Goal: Register for event/course: Sign up to attend an event or enroll in a course

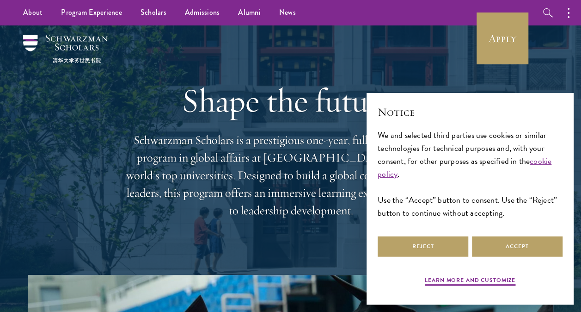
click at [488, 233] on div "Notice We and selected third parties use cookies or similar technologies for te…" at bounding box center [470, 169] width 185 height 130
click at [489, 240] on button "Accept" at bounding box center [517, 246] width 91 height 21
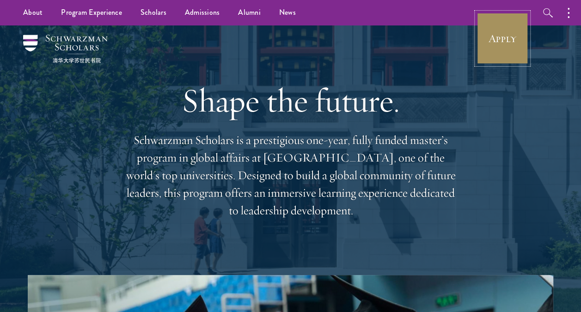
click at [497, 42] on link "Apply" at bounding box center [503, 38] width 52 height 52
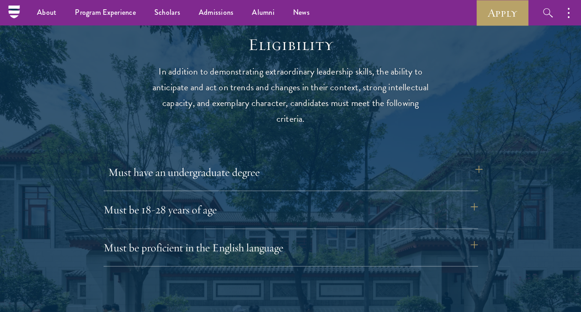
scroll to position [1165, 0]
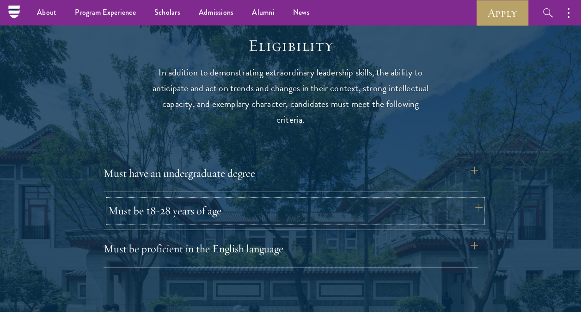
click at [335, 201] on button "Must be 18-28 years of age" at bounding box center [295, 210] width 375 height 22
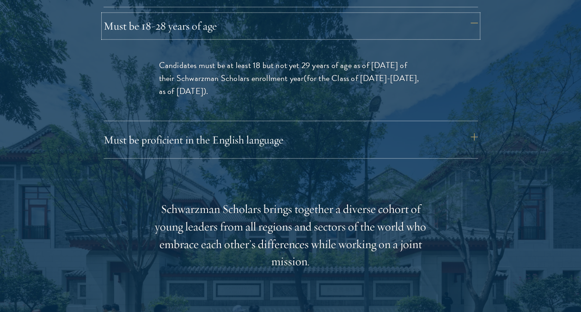
scroll to position [1431, 0]
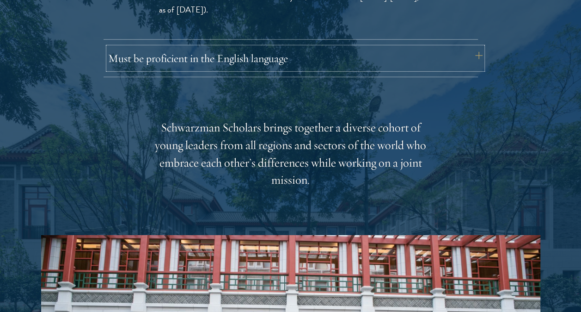
click at [355, 59] on button "Must be proficient in the English language" at bounding box center [295, 58] width 375 height 22
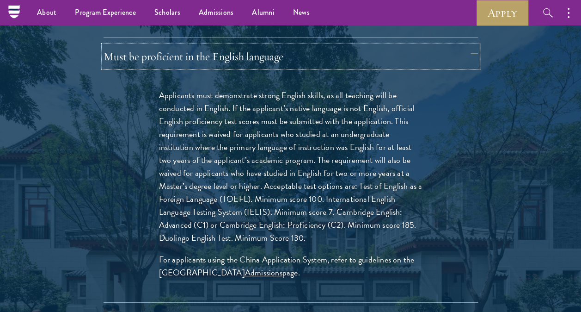
scroll to position [1339, 0]
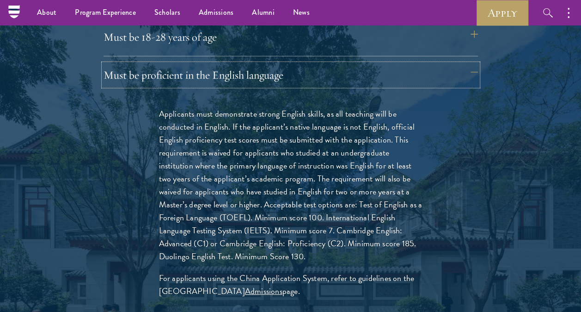
click at [334, 75] on button "Must be proficient in the English language" at bounding box center [291, 75] width 375 height 22
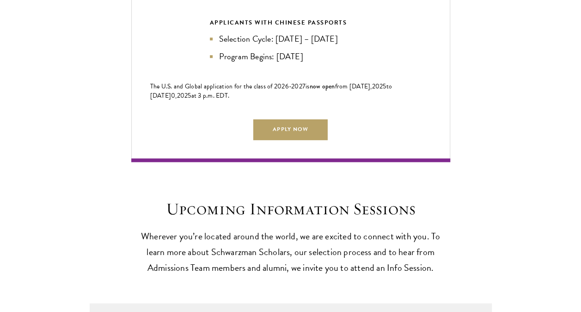
scroll to position [2189, 0]
